Goal: Transaction & Acquisition: Register for event/course

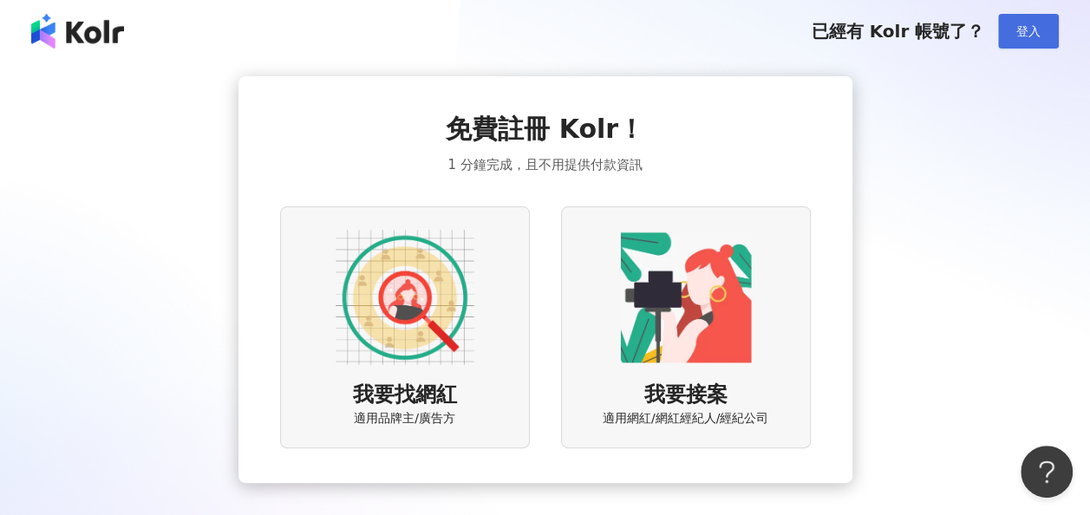
click at [1035, 42] on button "登入" at bounding box center [1028, 31] width 61 height 35
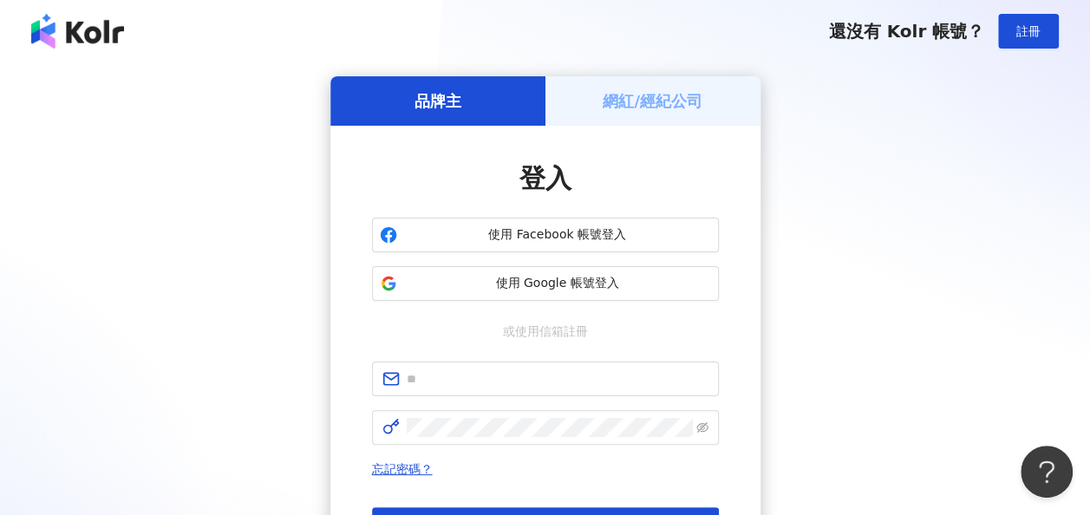
click at [1029, 49] on div "還沒有 Kolr 帳號？ 註冊" at bounding box center [545, 31] width 1090 height 62
click at [1027, 36] on span "註冊" at bounding box center [1028, 31] width 24 height 14
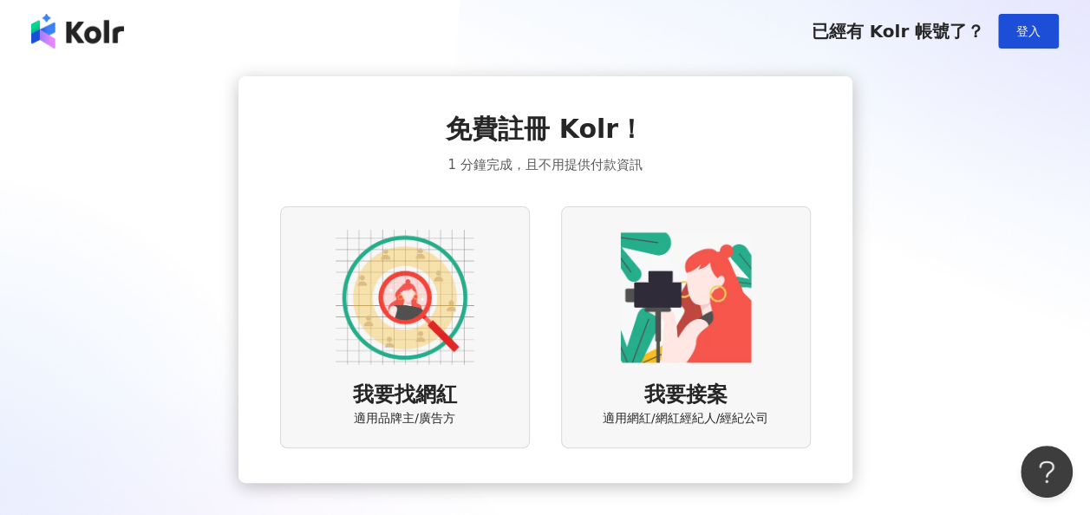
drag, startPoint x: 494, startPoint y: 295, endPoint x: 484, endPoint y: 295, distance: 10.4
click at [484, 295] on div "我要找網紅 適用品牌主/廣告方" at bounding box center [405, 327] width 250 height 242
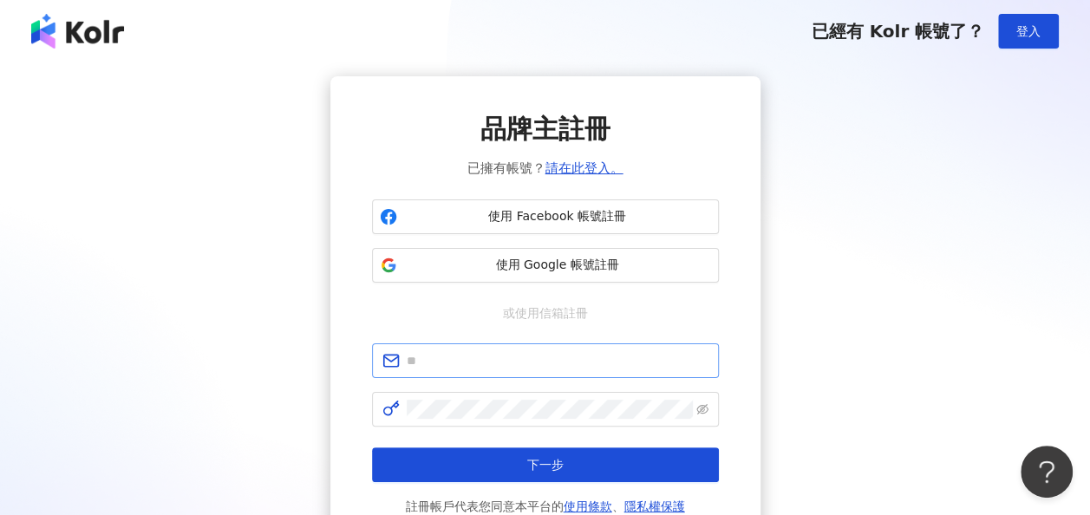
click at [471, 373] on span at bounding box center [545, 360] width 347 height 35
type input "**********"
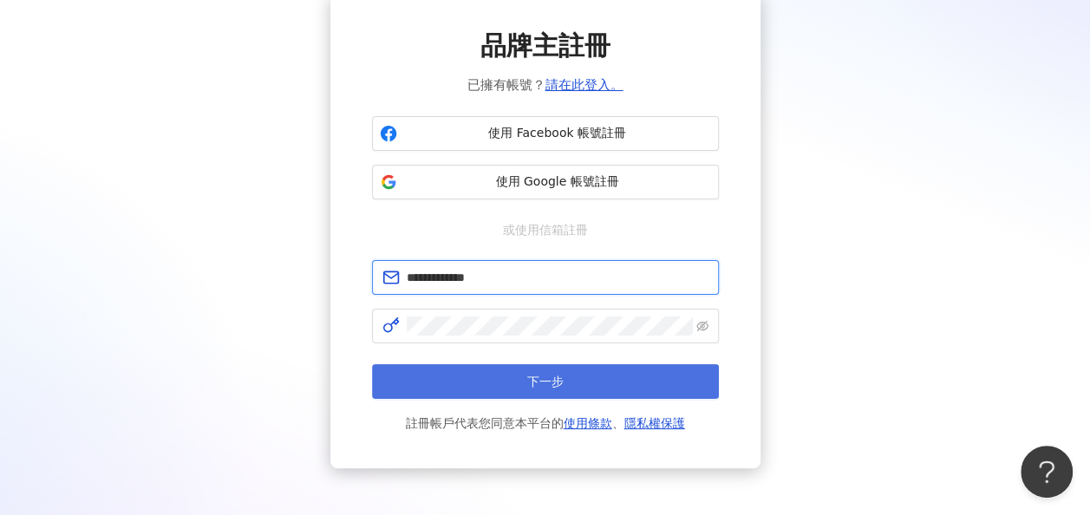
scroll to position [84, 0]
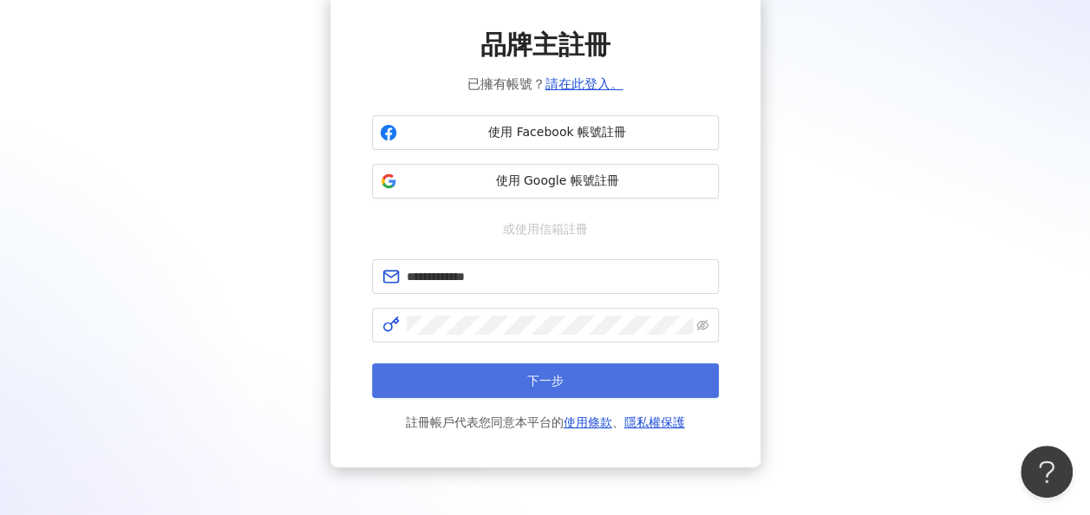
click at [548, 392] on button "下一步" at bounding box center [545, 380] width 347 height 35
click at [539, 388] on button "下一步" at bounding box center [545, 380] width 347 height 35
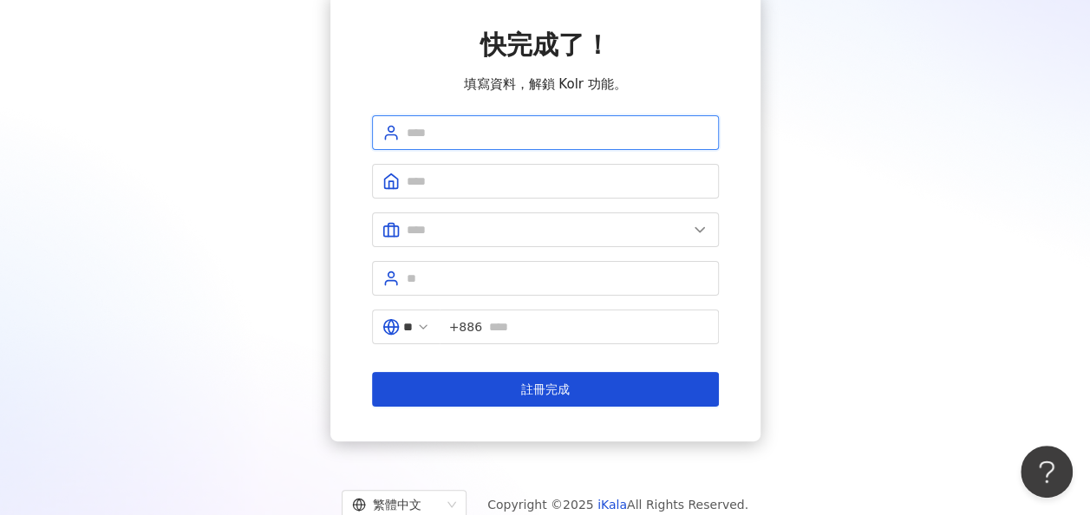
click at [546, 131] on input "text" at bounding box center [558, 132] width 302 height 19
type input "***"
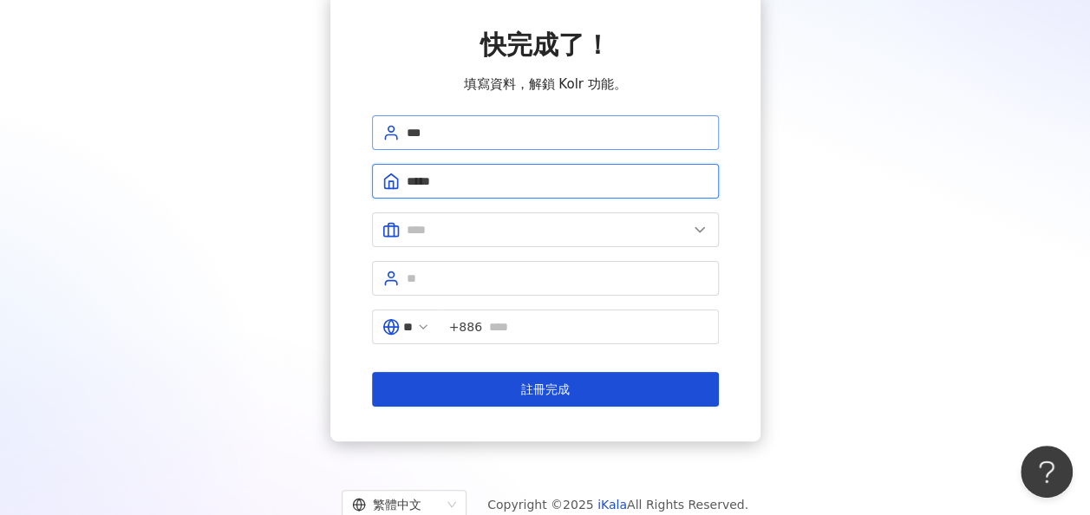
type input "*****"
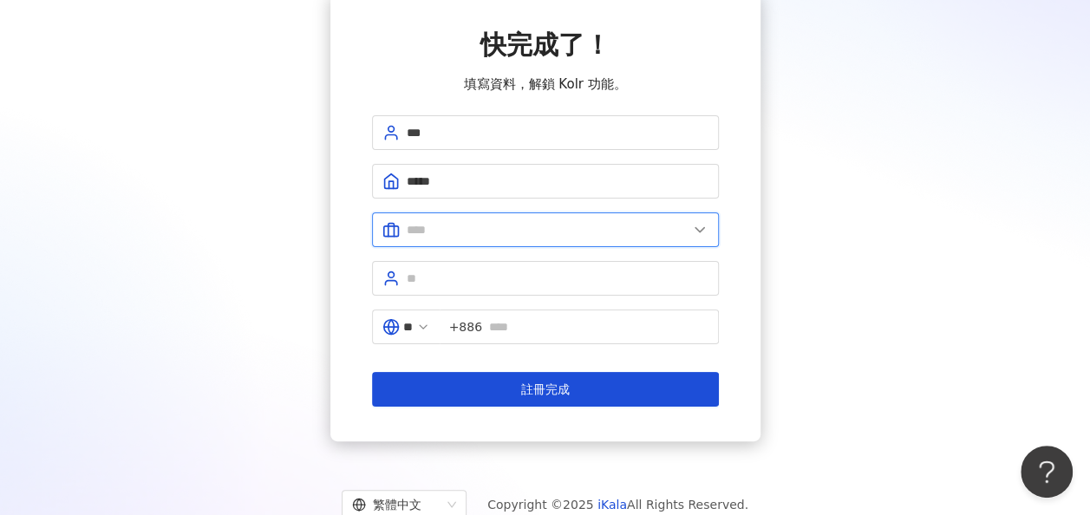
click at [525, 235] on input "text" at bounding box center [547, 229] width 281 height 19
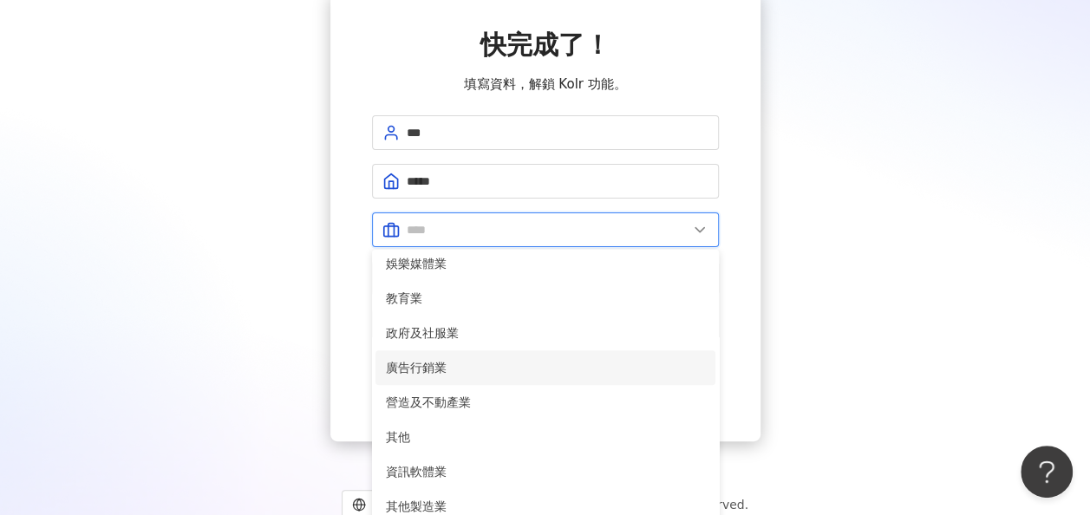
scroll to position [354, 0]
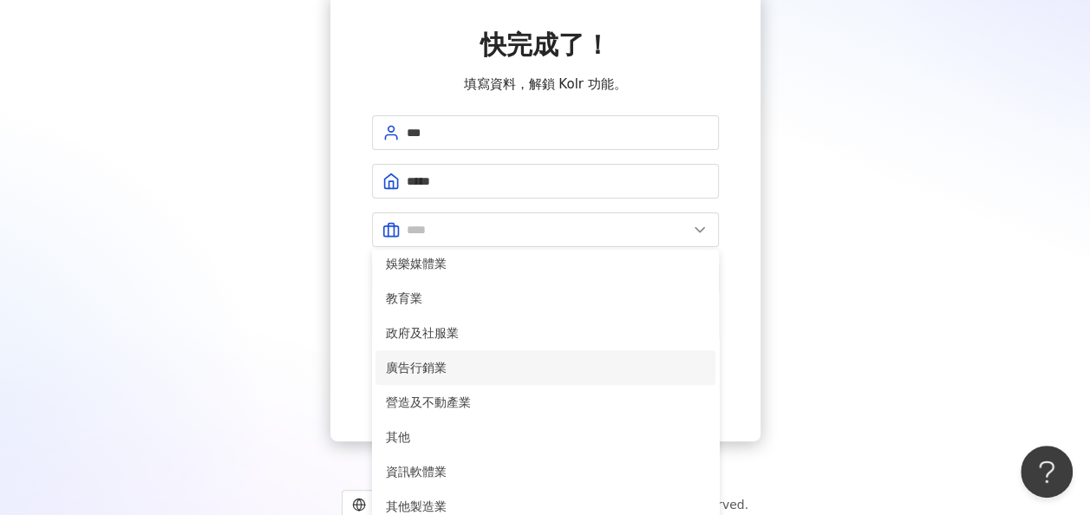
click at [480, 373] on span "廣告行銷業" at bounding box center [545, 367] width 319 height 19
type input "*****"
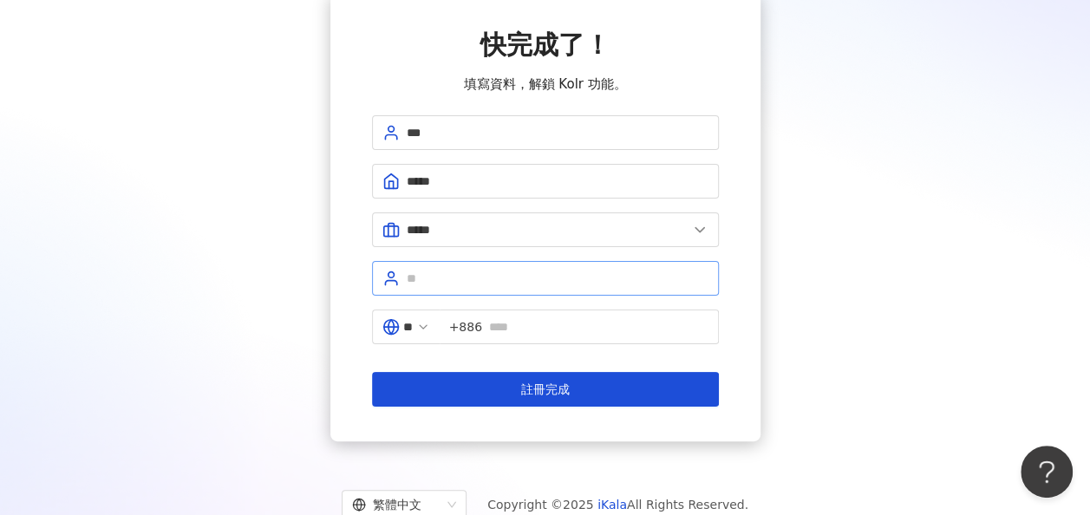
click at [576, 286] on span at bounding box center [545, 278] width 347 height 35
type input "**"
click at [531, 321] on input "text" at bounding box center [598, 326] width 219 height 19
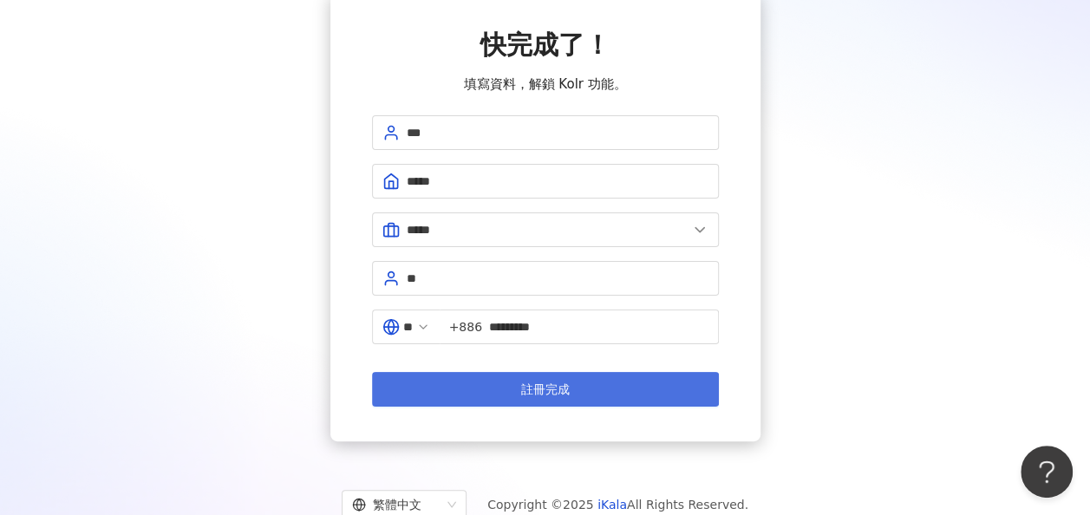
click at [536, 388] on span "註冊完成" at bounding box center [545, 389] width 49 height 14
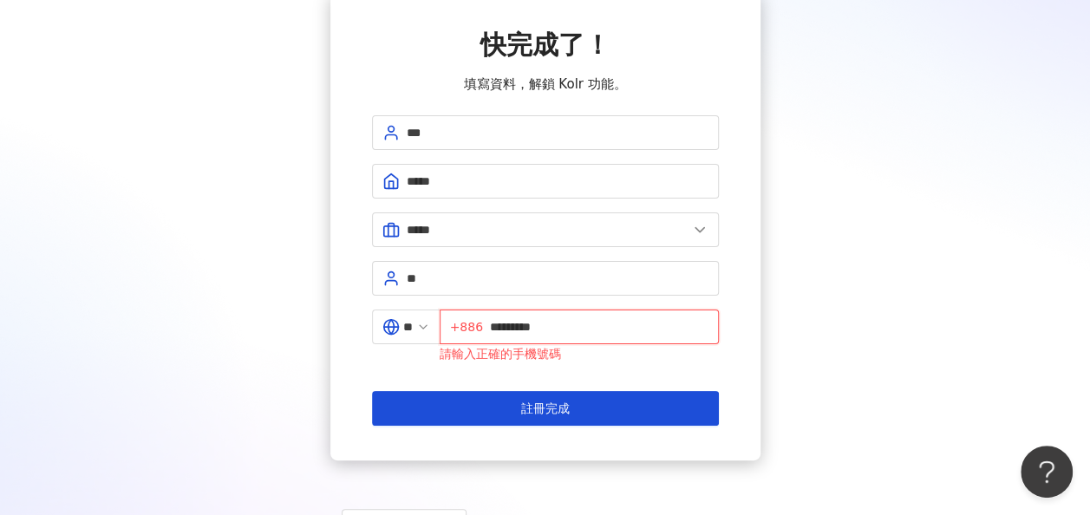
click at [500, 323] on input "*********" at bounding box center [599, 326] width 218 height 19
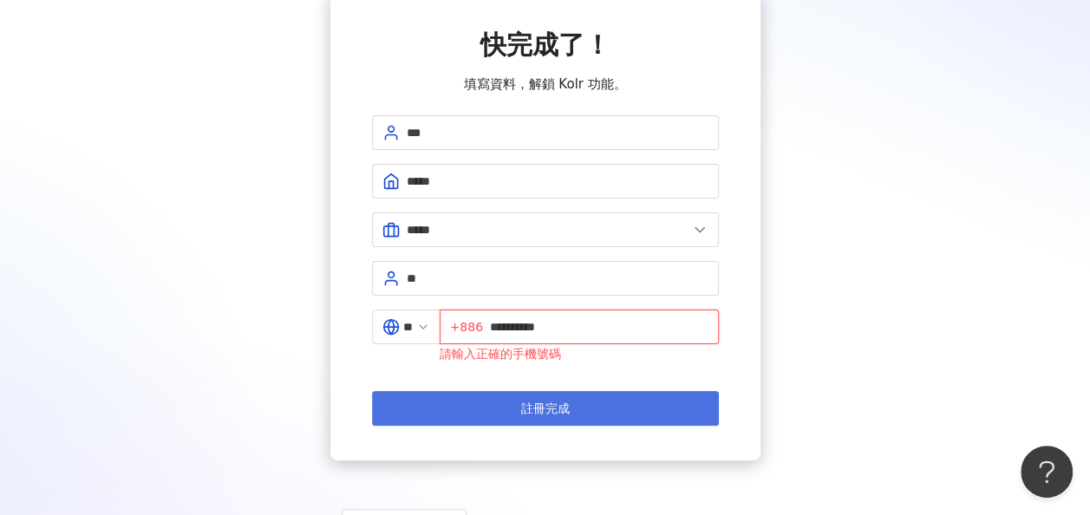
type input "**********"
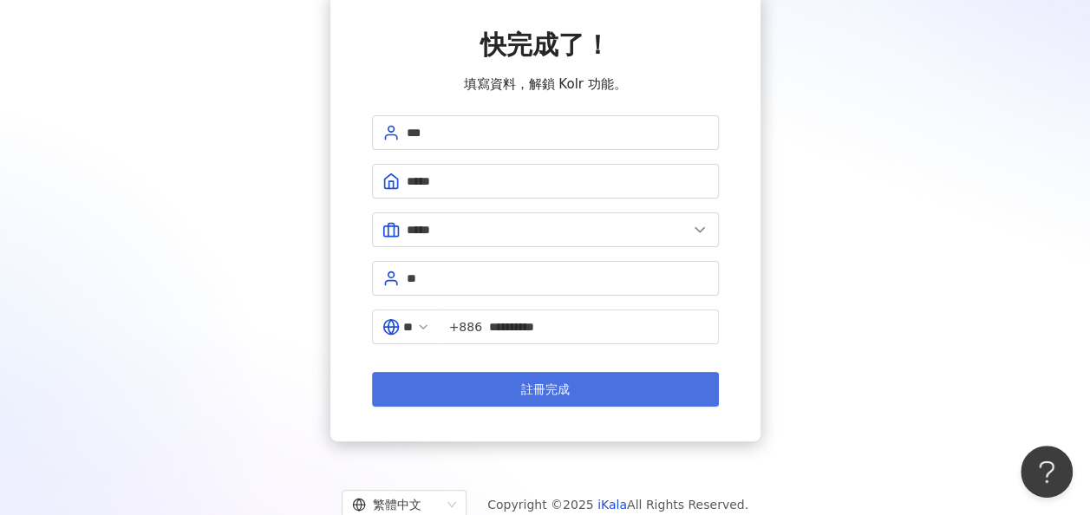
click at [488, 407] on button "註冊完成" at bounding box center [545, 389] width 347 height 35
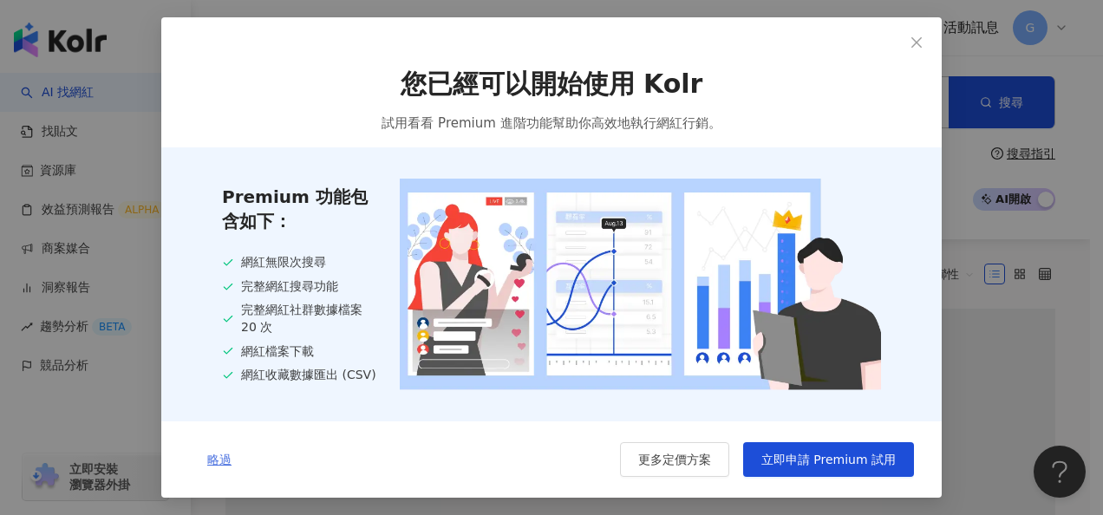
click at [217, 454] on span "略過" at bounding box center [219, 459] width 24 height 14
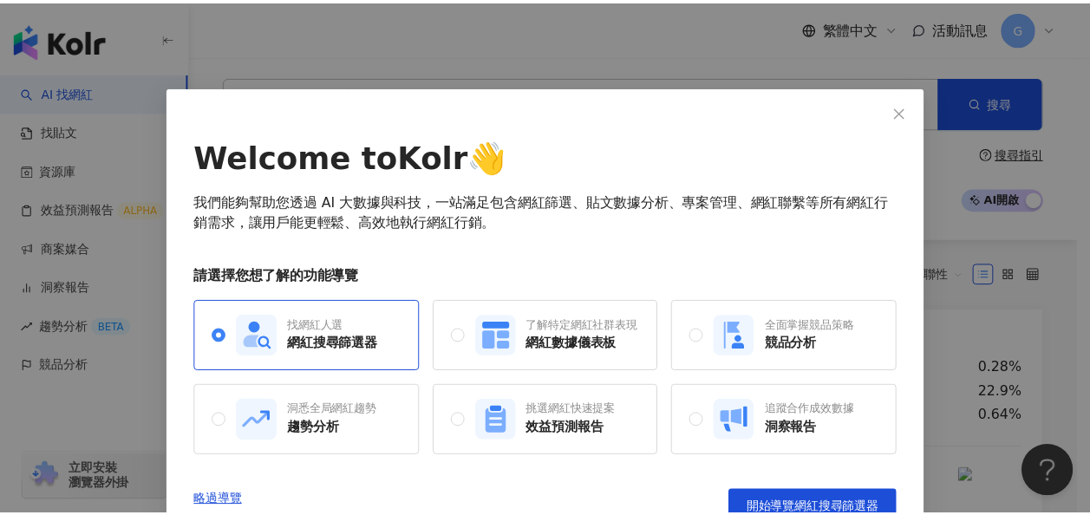
scroll to position [29, 0]
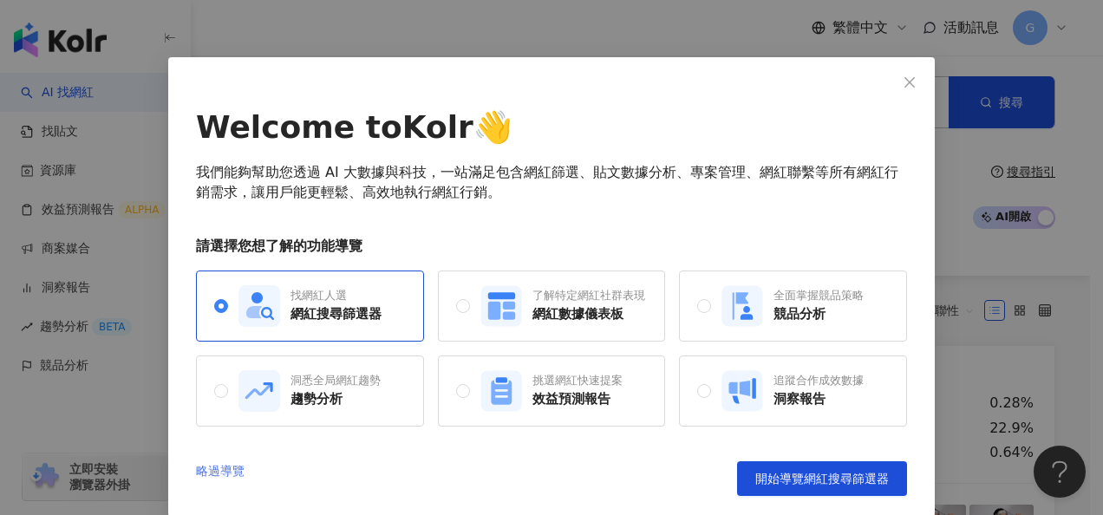
click at [220, 472] on link "略過導覽" at bounding box center [220, 478] width 49 height 35
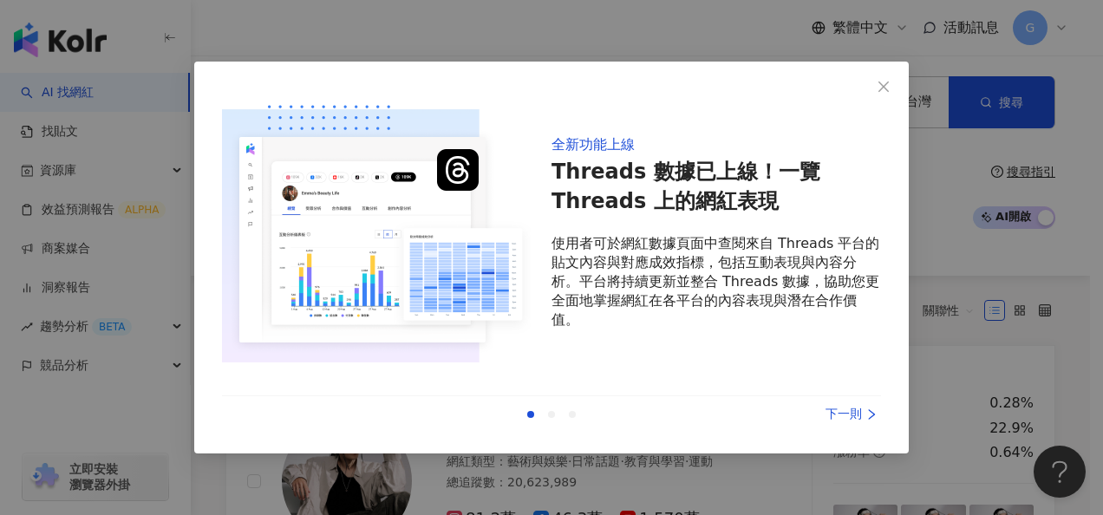
click at [845, 426] on div "上一則 下一則" at bounding box center [551, 414] width 659 height 36
click at [850, 382] on div "全新功能上線 Threads 數據已上線！一覽 Threads 上的網紅表現 使用者可於網紅數據頁面中查閱來自 Threads 平台的貼文內容與對應成效指標，…" at bounding box center [551, 260] width 659 height 343
drag, startPoint x: 850, startPoint y: 382, endPoint x: 853, endPoint y: 394, distance: 11.8
click at [853, 394] on div "全新功能上線 Threads 數據已上線！一覽 Threads 上的網紅表現 使用者可於網紅數據頁面中查閱來自 Threads 平台的貼文內容與對應成效指標，…" at bounding box center [551, 260] width 659 height 343
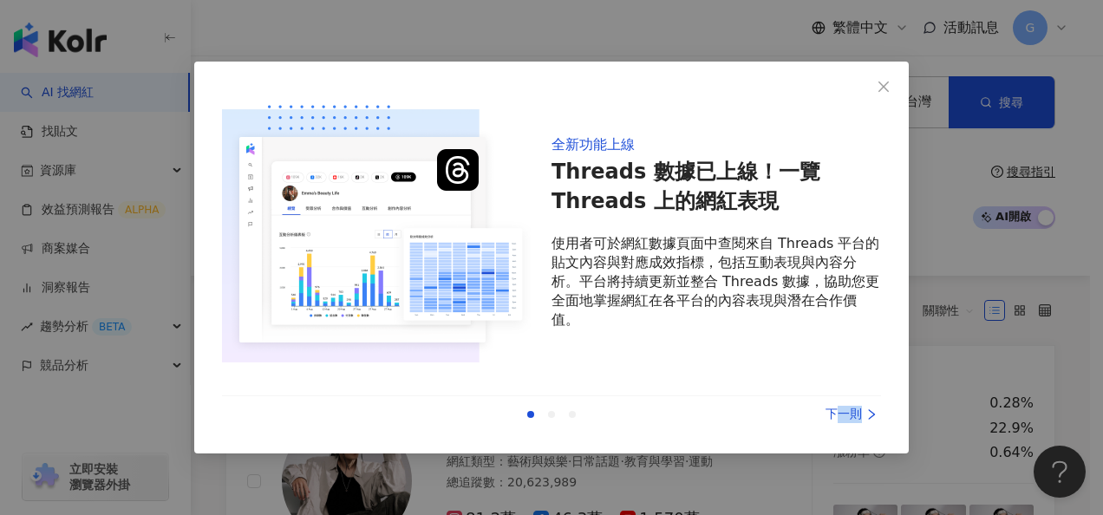
click at [855, 420] on div "下一則" at bounding box center [816, 414] width 130 height 19
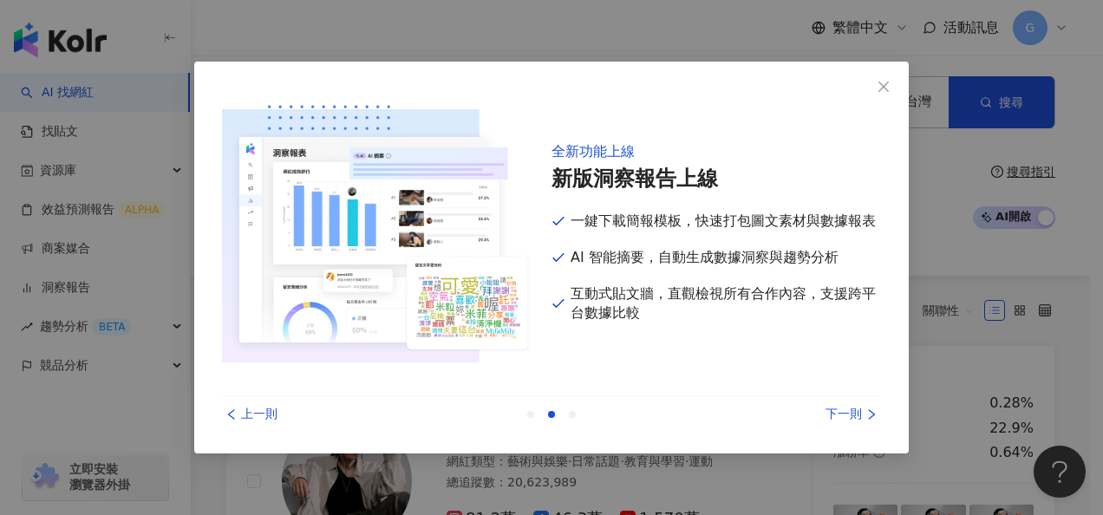
click at [855, 420] on div "下一則" at bounding box center [816, 414] width 130 height 19
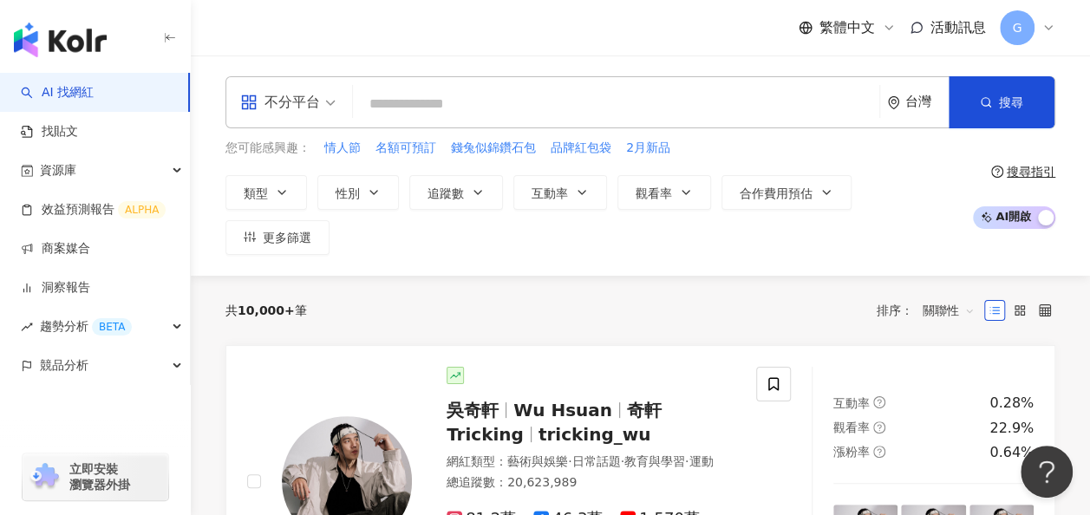
click at [1011, 30] on span "G" at bounding box center [1016, 27] width 35 height 35
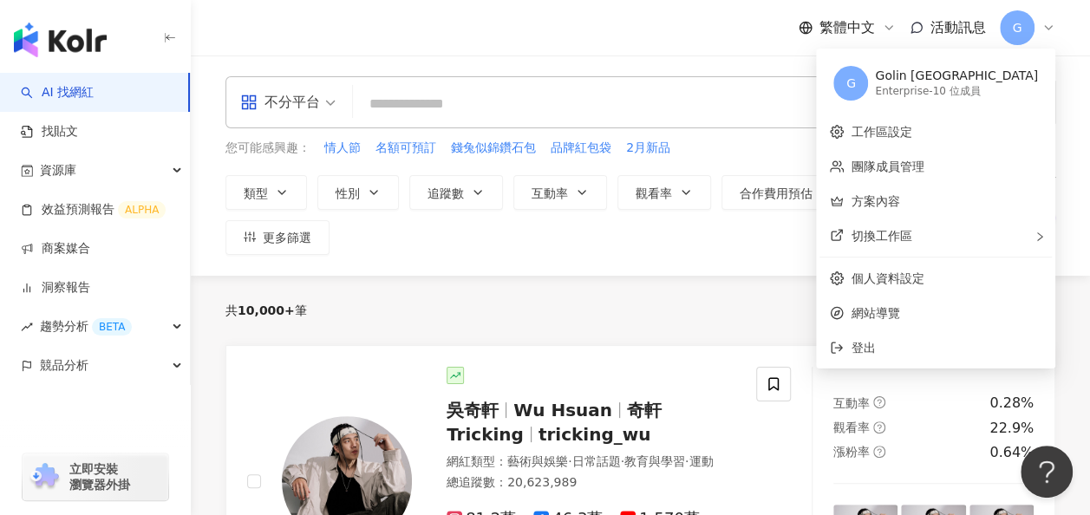
click at [973, 92] on div "Enterprise - 10 位成員" at bounding box center [956, 91] width 163 height 15
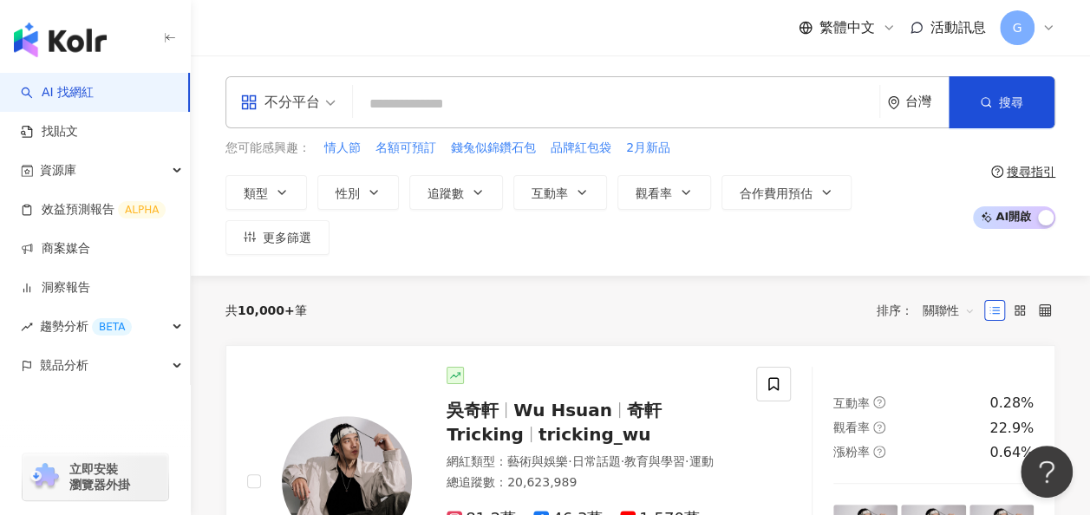
click at [570, 82] on div "不分平台 台灣 搜尋" at bounding box center [640, 102] width 830 height 52
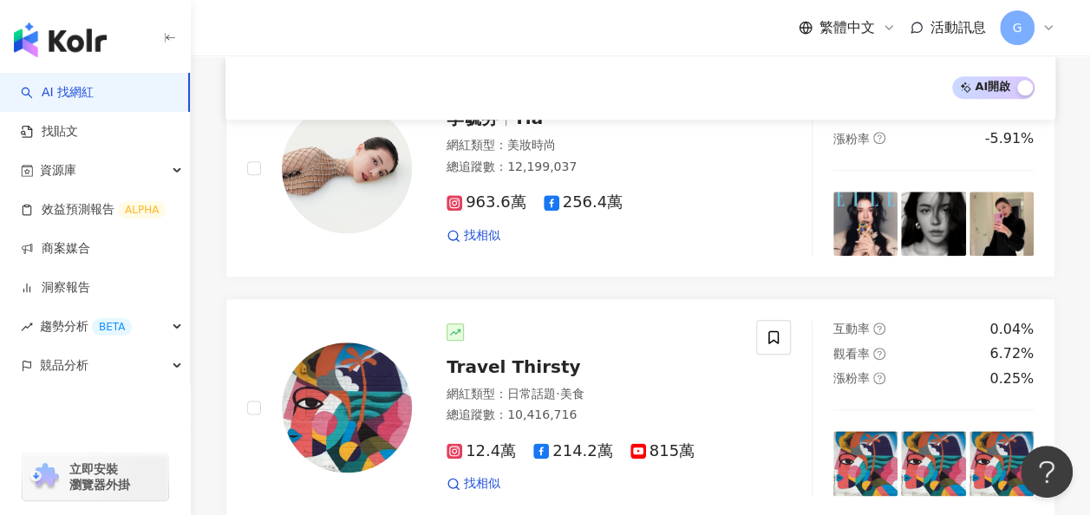
scroll to position [951, 0]
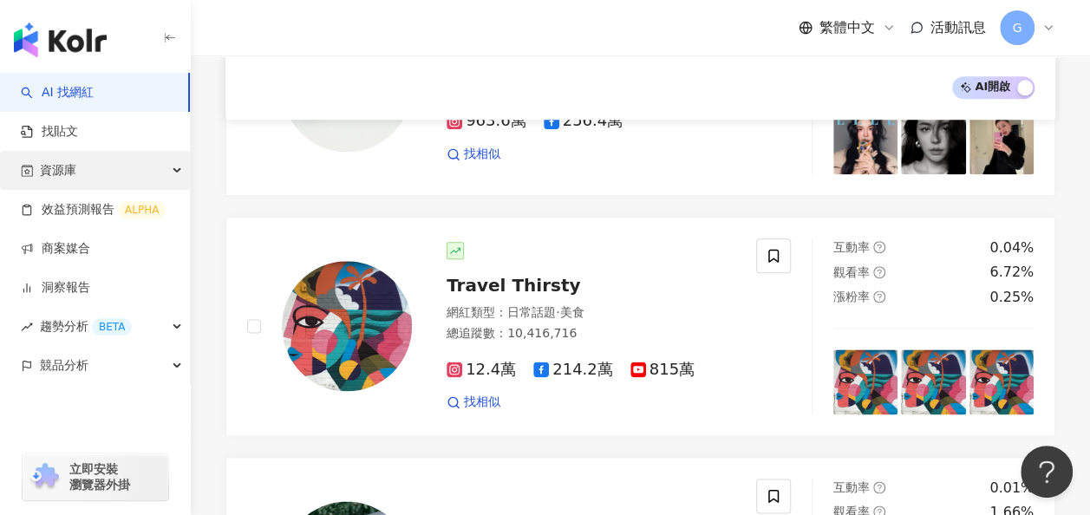
click at [117, 171] on div "資源庫" at bounding box center [95, 170] width 190 height 39
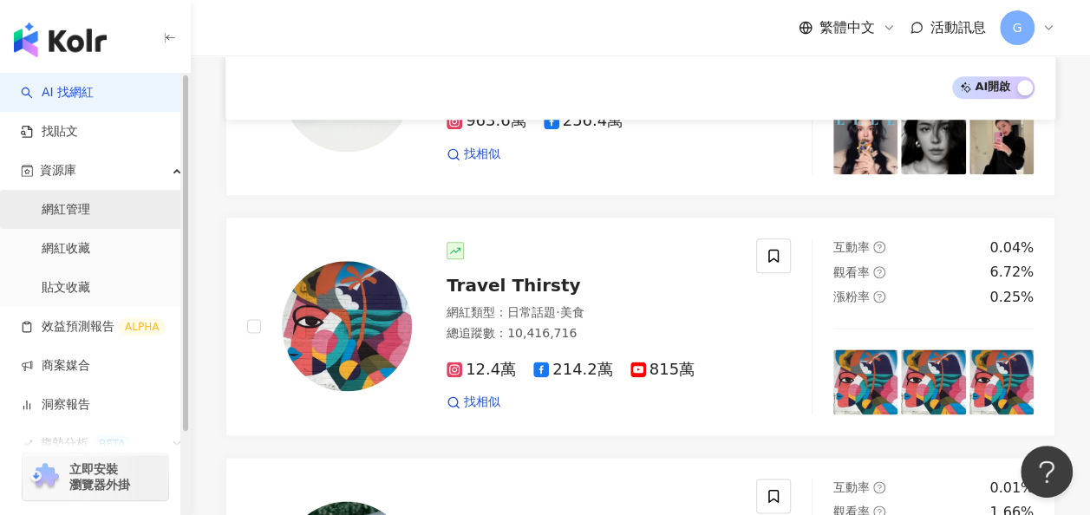
click at [90, 218] on link "網紅管理" at bounding box center [66, 209] width 49 height 17
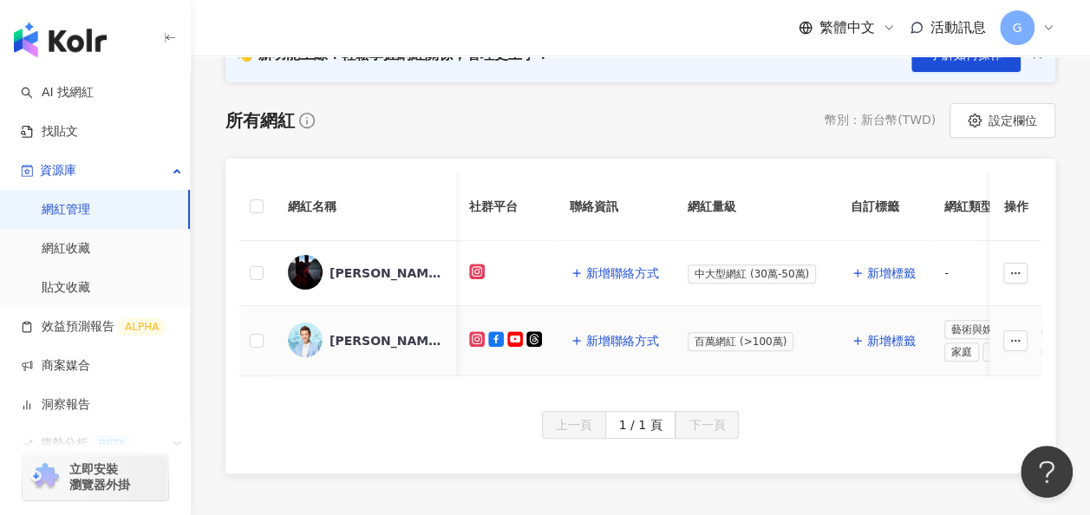
scroll to position [228, 0]
click at [345, 277] on div "陈土豆" at bounding box center [385, 272] width 113 height 17
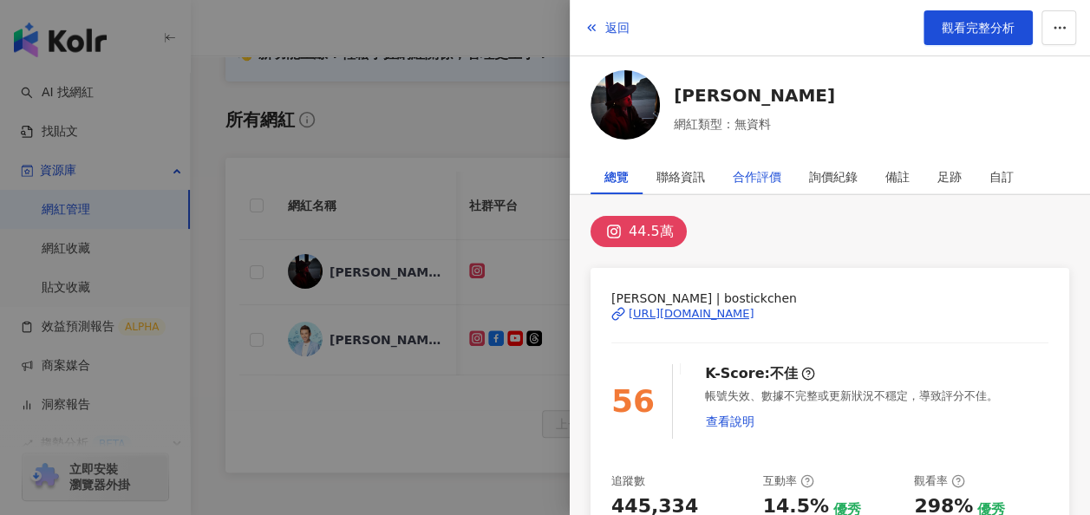
click at [768, 172] on div "合作評價" at bounding box center [756, 176] width 49 height 35
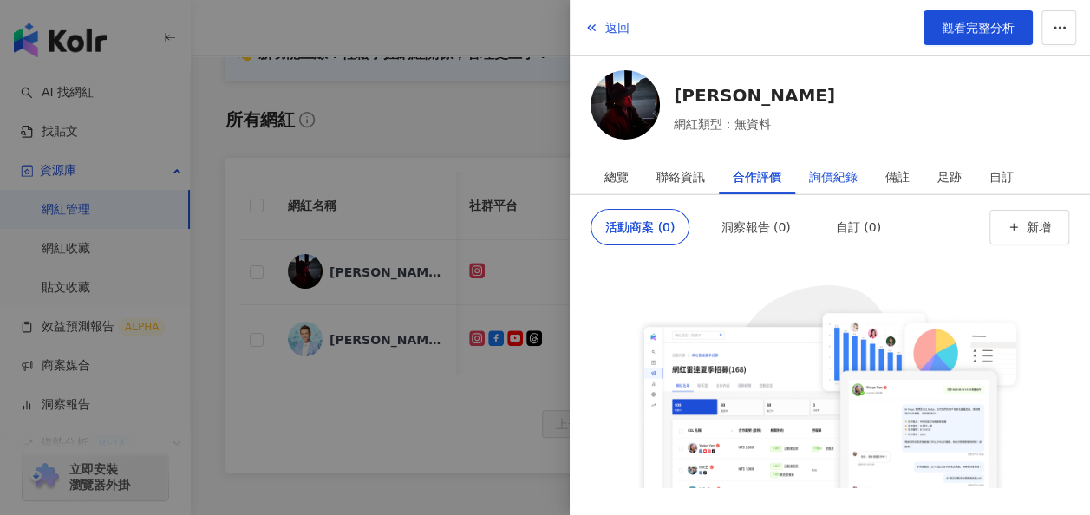
click at [817, 187] on div "詢價紀錄" at bounding box center [833, 176] width 49 height 35
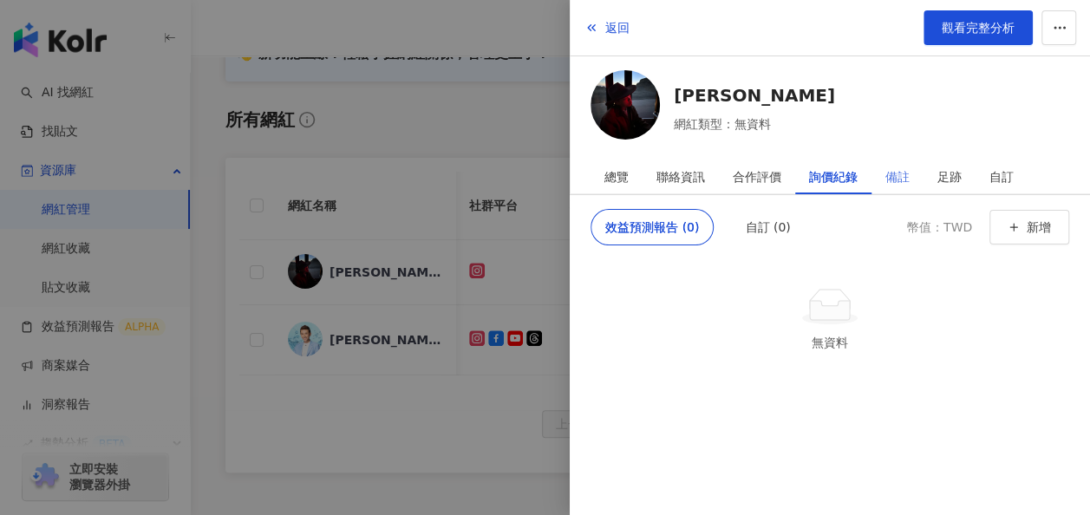
click at [879, 179] on div "備註" at bounding box center [897, 176] width 52 height 35
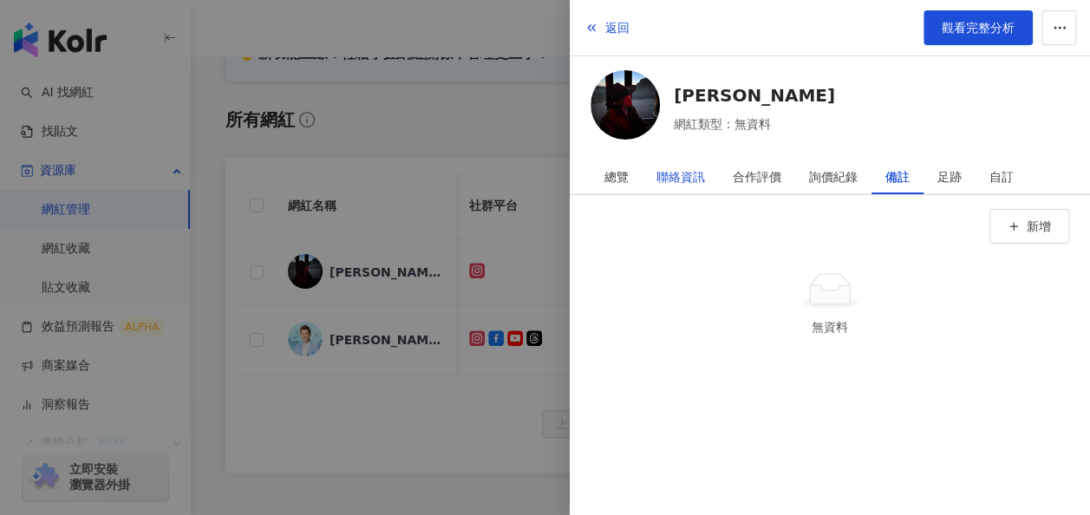
click at [669, 183] on div "聯絡資訊" at bounding box center [680, 176] width 49 height 35
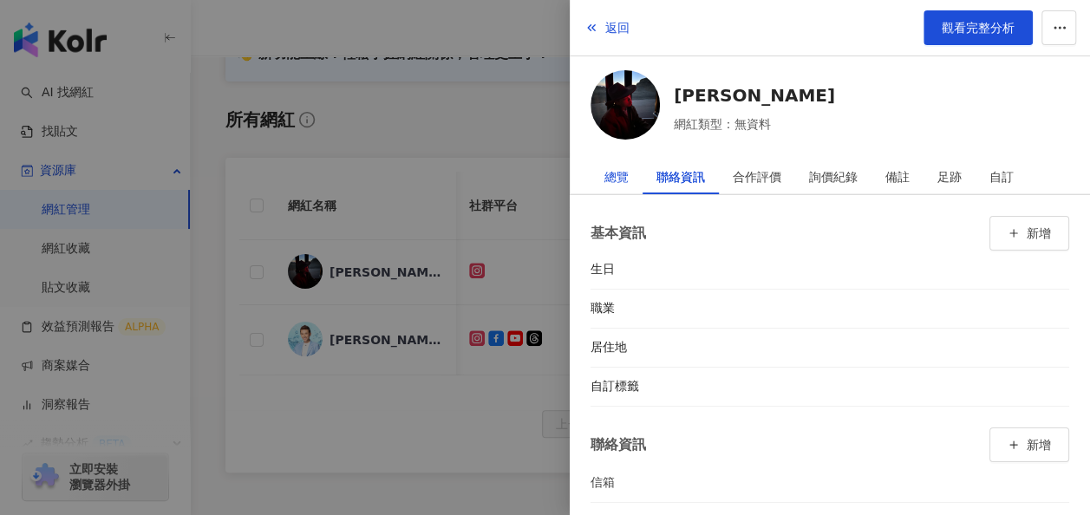
click at [606, 182] on div "總覽" at bounding box center [616, 176] width 24 height 35
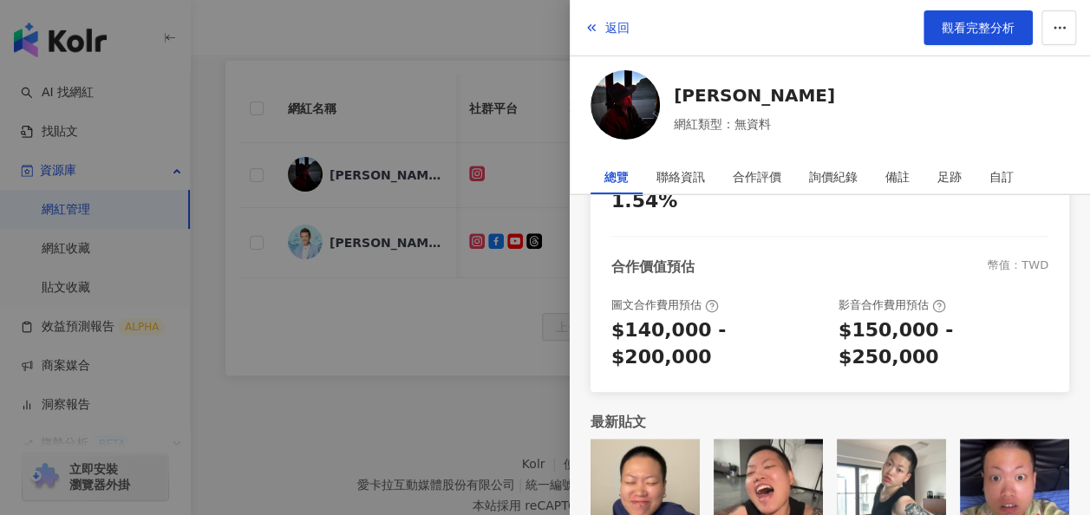
scroll to position [329, 0]
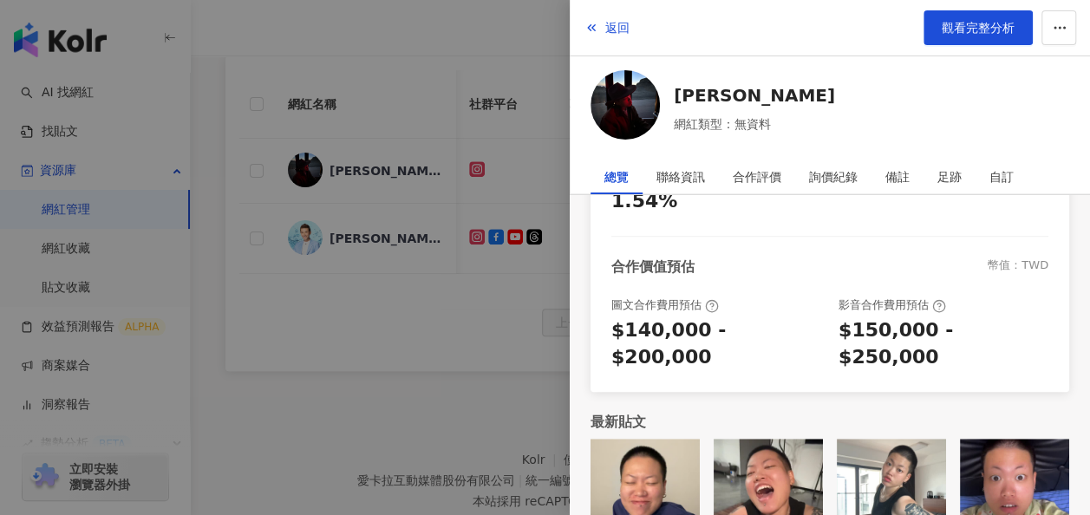
click at [102, 420] on div at bounding box center [545, 257] width 1090 height 515
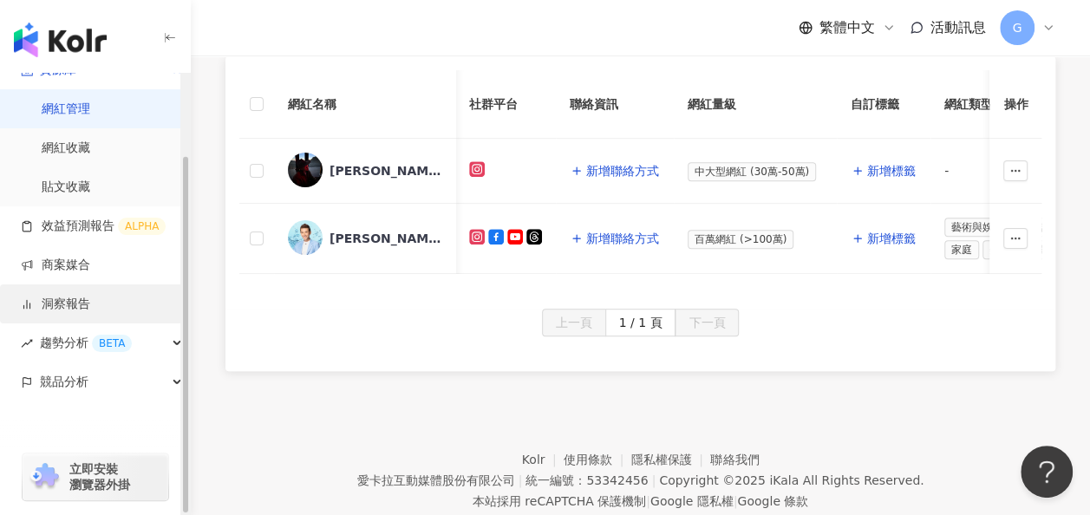
scroll to position [0, 0]
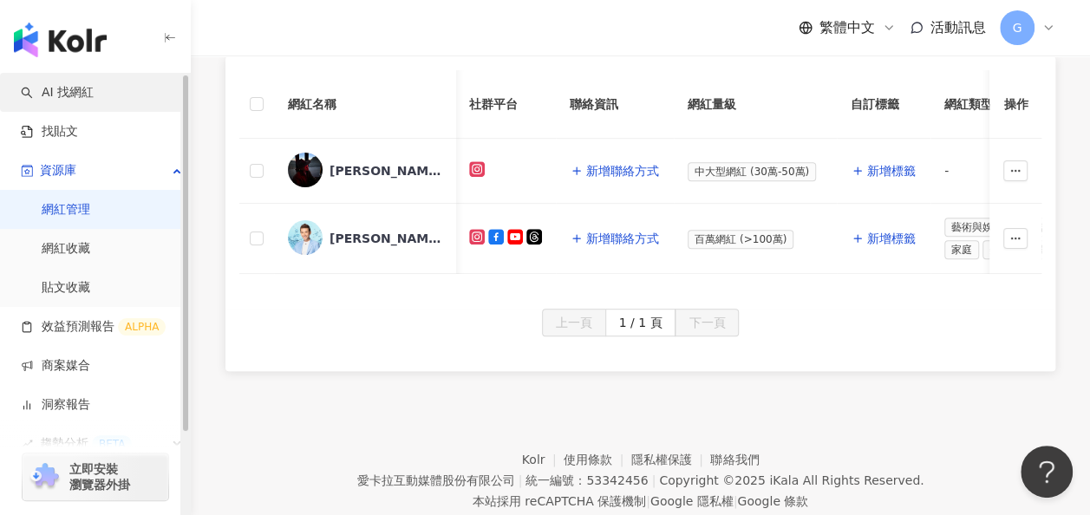
click at [88, 98] on link "AI 找網紅" at bounding box center [57, 92] width 73 height 17
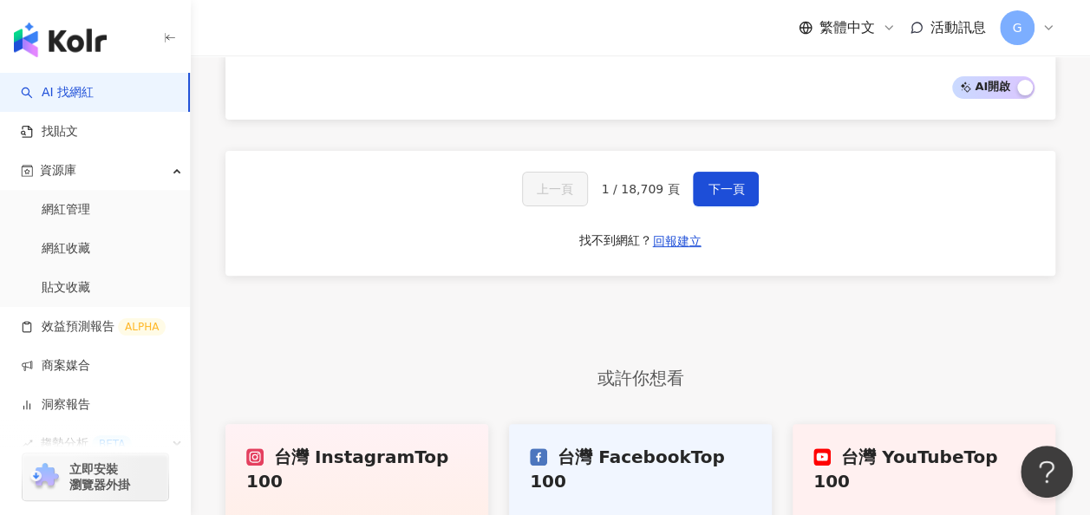
scroll to position [3444, 0]
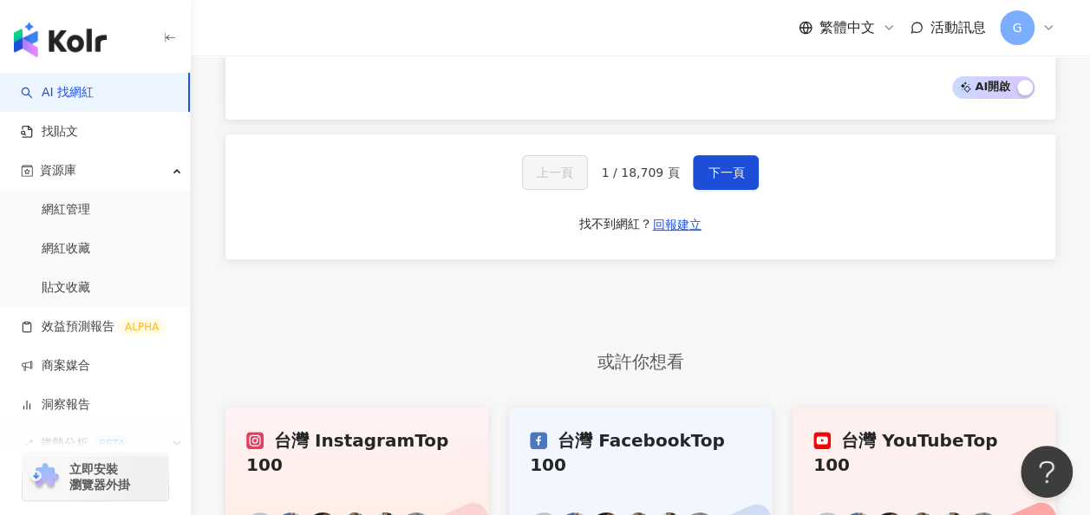
click at [413, 428] on div "台灣 Instagram Top 100" at bounding box center [356, 452] width 221 height 49
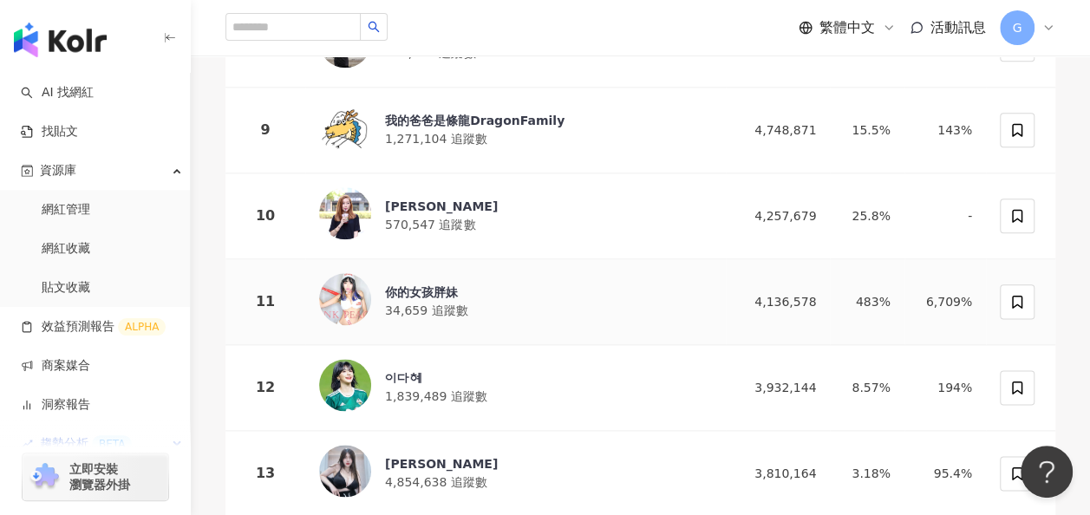
scroll to position [940, 0]
